Goal: Task Accomplishment & Management: Manage account settings

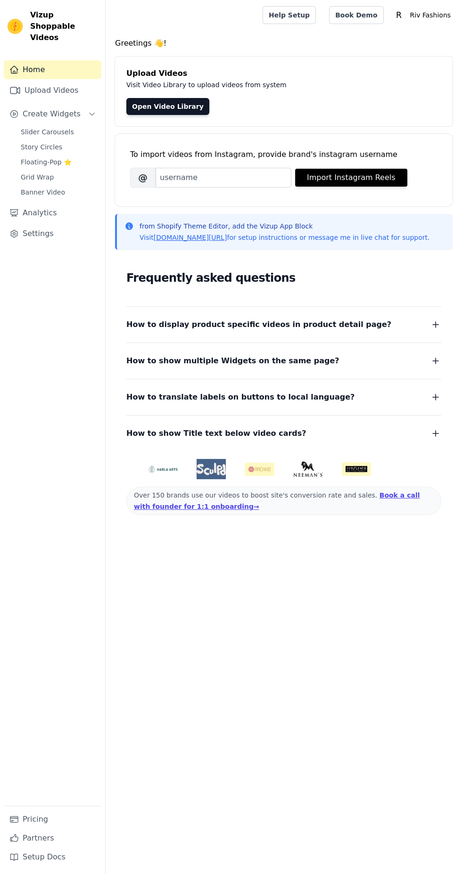
click at [59, 227] on link "Settings" at bounding box center [53, 233] width 98 height 19
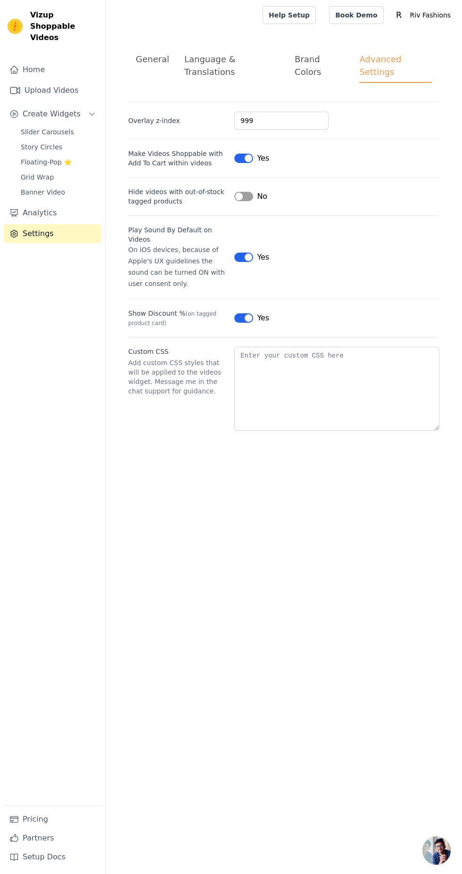
click at [152, 64] on div "General" at bounding box center [152, 59] width 33 height 13
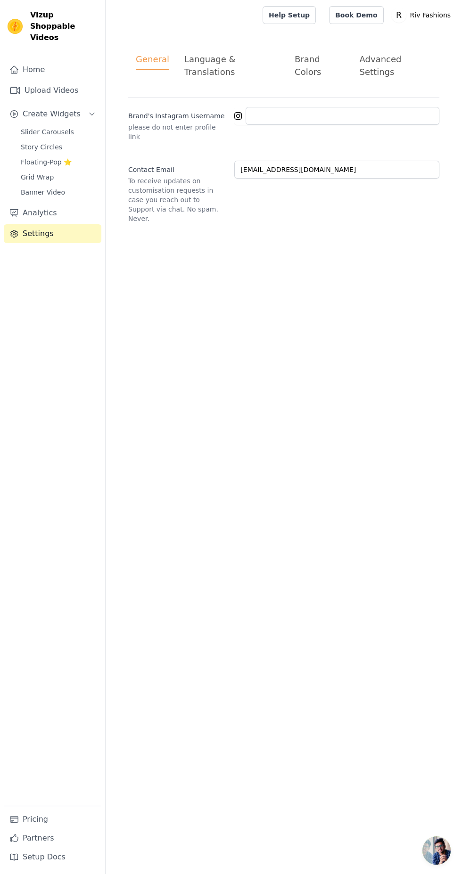
click at [79, 105] on button "Create Widgets" at bounding box center [53, 114] width 98 height 19
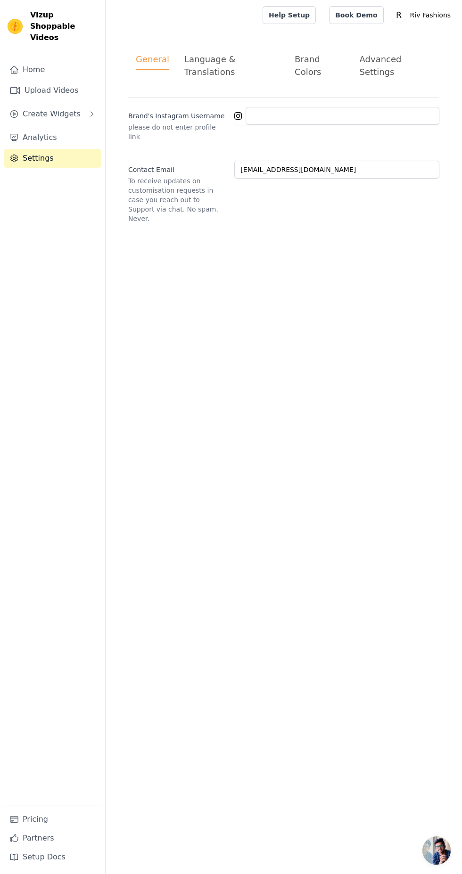
click at [79, 105] on button "Create Widgets" at bounding box center [53, 114] width 98 height 19
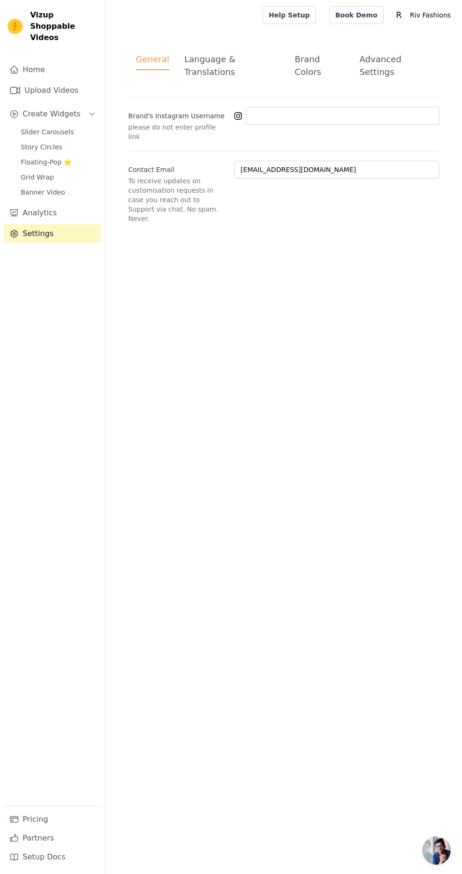
click at [66, 127] on span "Slider Carousels" at bounding box center [47, 131] width 53 height 9
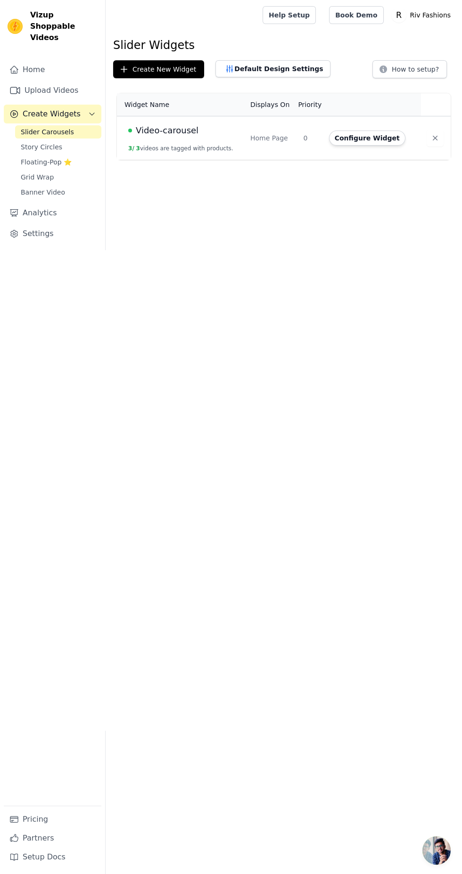
click at [243, 137] on td "Video-carousel 3 / 3 videos are tagged with products." at bounding box center [181, 138] width 128 height 44
click at [166, 127] on span "Video-carousel" at bounding box center [167, 130] width 63 height 13
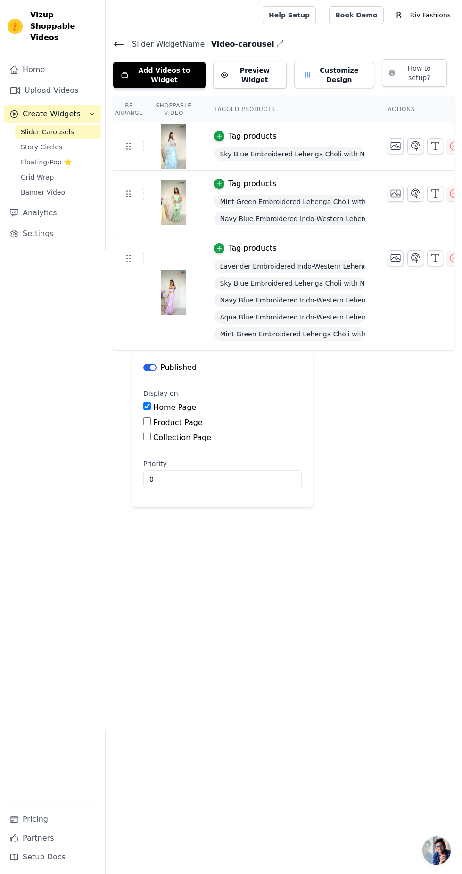
click at [340, 74] on button "Customize Design" at bounding box center [334, 75] width 80 height 26
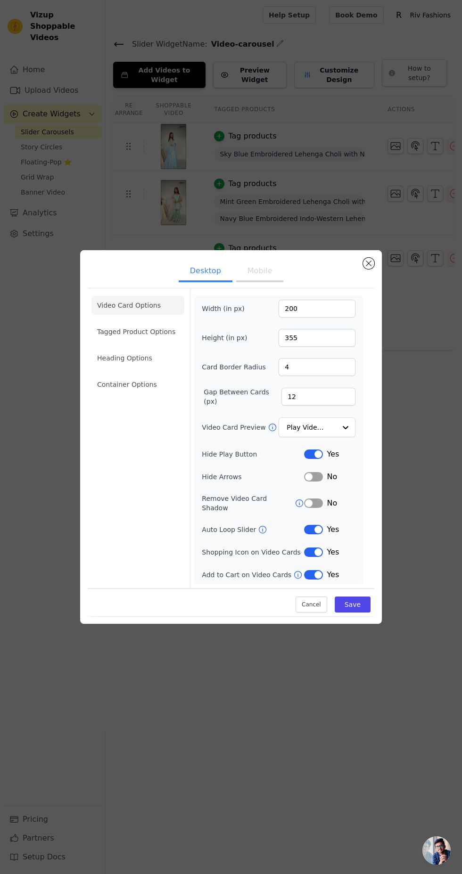
click at [310, 459] on button "Label" at bounding box center [313, 453] width 19 height 9
click at [315, 482] on button "Label" at bounding box center [313, 476] width 19 height 9
click at [155, 375] on li "Tagged Product Options" at bounding box center [137, 384] width 93 height 19
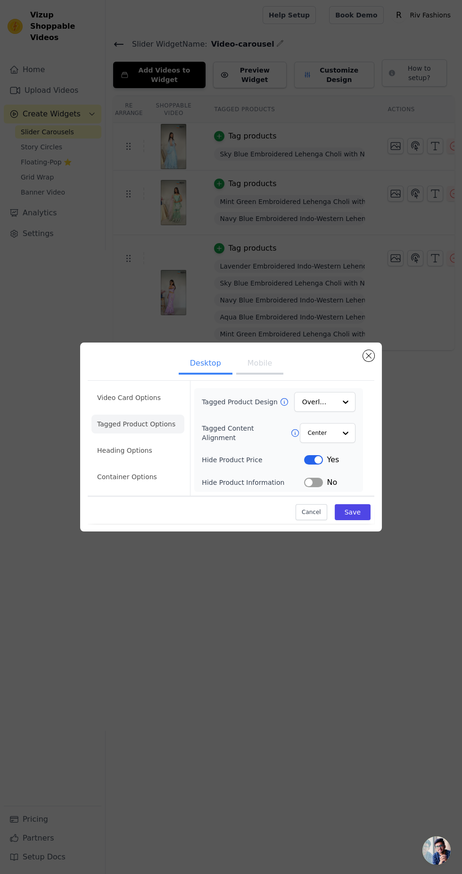
click at [145, 460] on li "Heading Options" at bounding box center [137, 450] width 93 height 19
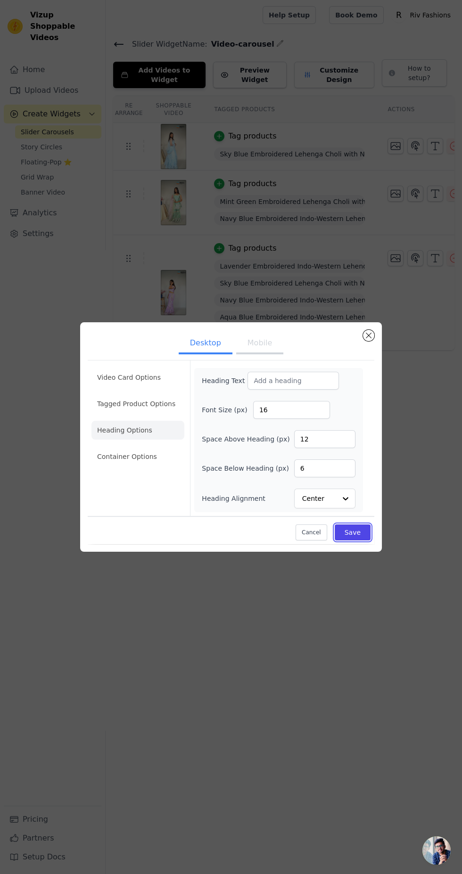
click at [355, 540] on button "Save" at bounding box center [353, 532] width 36 height 16
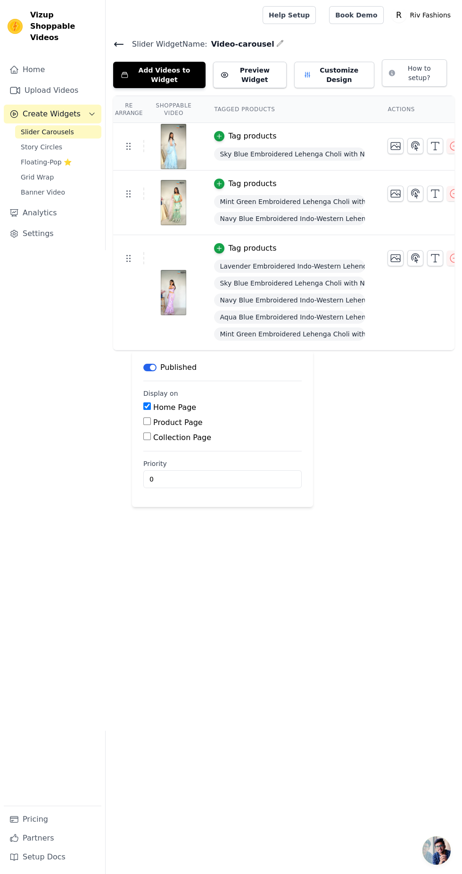
click at [340, 75] on button "Customize Design" at bounding box center [334, 75] width 80 height 26
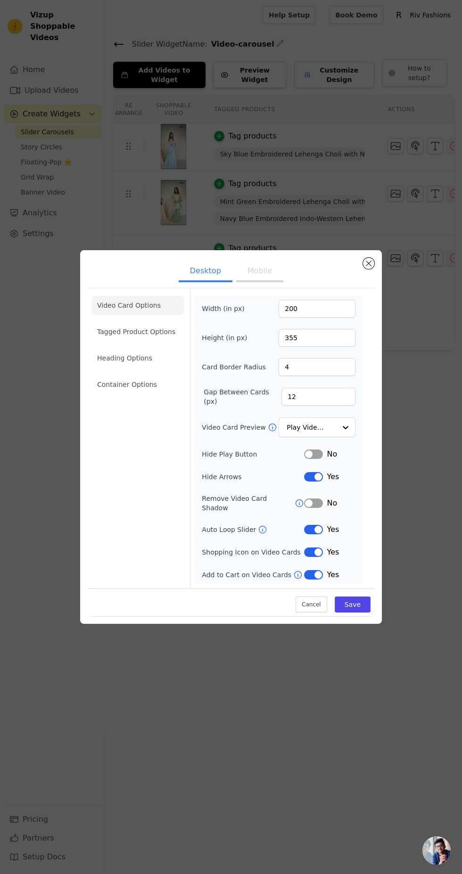
click at [316, 459] on button "Label" at bounding box center [313, 453] width 19 height 9
click at [321, 459] on button "Label" at bounding box center [313, 453] width 19 height 9
click at [319, 508] on button "Label" at bounding box center [313, 502] width 19 height 9
click at [362, 612] on button "Save" at bounding box center [353, 604] width 36 height 16
